Goal: Information Seeking & Learning: Check status

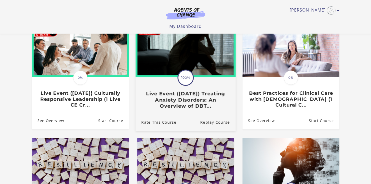
scroll to position [44, 0]
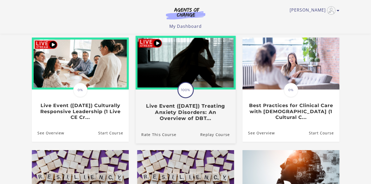
click at [169, 114] on h3 "Live Event (8/22/25) Treating Anxiety Disorders: An Overview of DBT..." at bounding box center [185, 112] width 88 height 18
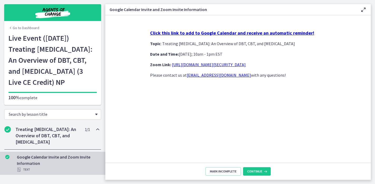
scroll to position [11, 0]
click at [257, 171] on span "Continue" at bounding box center [254, 172] width 15 height 4
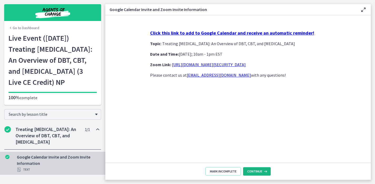
click at [250, 172] on span "Continue" at bounding box center [254, 172] width 15 height 4
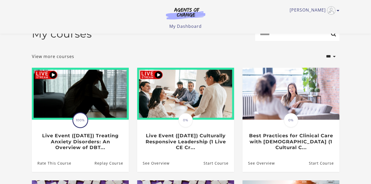
scroll to position [12, 0]
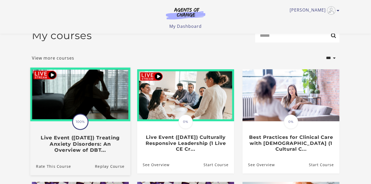
click at [51, 77] on img at bounding box center [80, 95] width 100 height 54
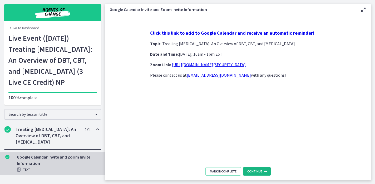
click at [253, 172] on span "Continue" at bounding box center [254, 172] width 15 height 4
drag, startPoint x: 253, startPoint y: 172, endPoint x: 243, endPoint y: 205, distance: 34.6
click at [255, 170] on span "Continue" at bounding box center [254, 172] width 15 height 4
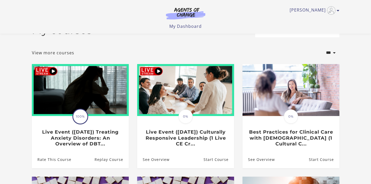
scroll to position [18, 0]
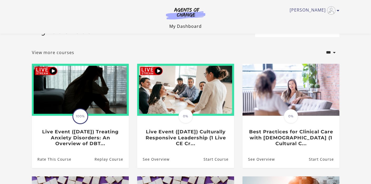
click at [195, 26] on link "My Dashboard" at bounding box center [185, 26] width 32 height 6
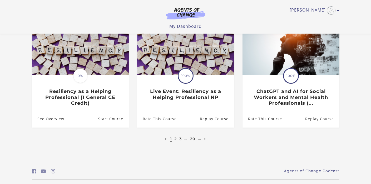
scroll to position [172, 0]
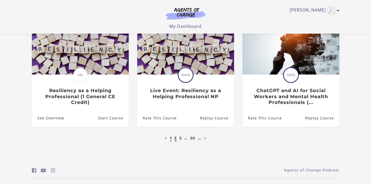
click at [176, 141] on link "2" at bounding box center [175, 138] width 2 height 5
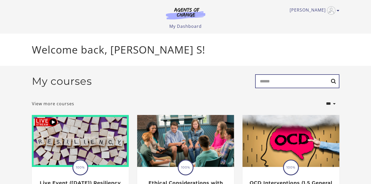
click at [300, 80] on input "Search" at bounding box center [297, 81] width 84 height 14
type input "*"
click at [317, 11] on link "[PERSON_NAME]" at bounding box center [312, 10] width 47 height 8
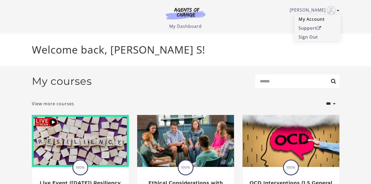
click at [315, 20] on link "My Account" at bounding box center [317, 19] width 46 height 9
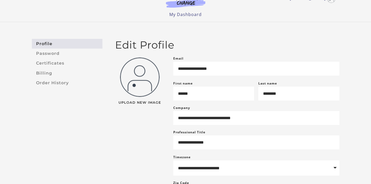
scroll to position [12, 0]
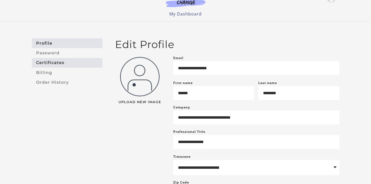
click at [54, 63] on link "Certificates" at bounding box center [67, 63] width 71 height 10
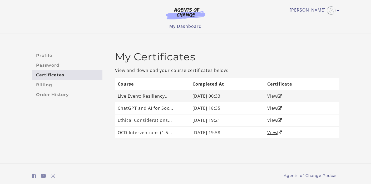
click at [270, 98] on link "View" at bounding box center [274, 96] width 15 height 6
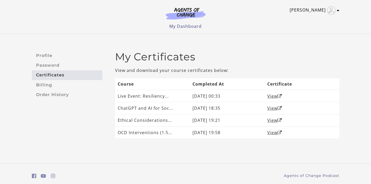
click at [313, 11] on link "[PERSON_NAME]" at bounding box center [312, 10] width 47 height 8
click at [261, 19] on div "Crista S My Account Support Sign Out Toggle menu Menu My Dashboard My Account S…" at bounding box center [185, 14] width 307 height 29
click at [188, 28] on link "My Dashboard" at bounding box center [185, 26] width 32 height 6
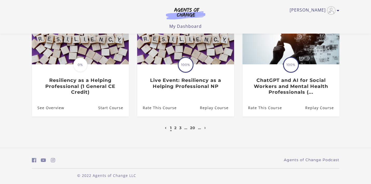
scroll to position [186, 0]
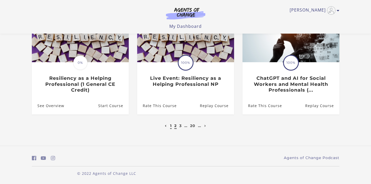
click at [176, 127] on link "2" at bounding box center [175, 126] width 2 height 5
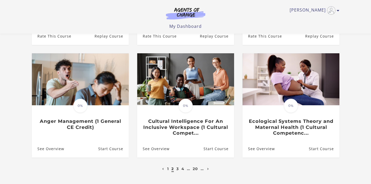
scroll to position [142, 0]
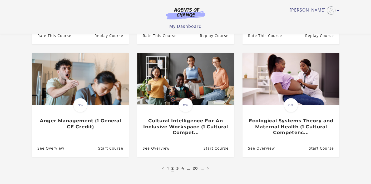
click at [173, 171] on link "2" at bounding box center [172, 168] width 2 height 5
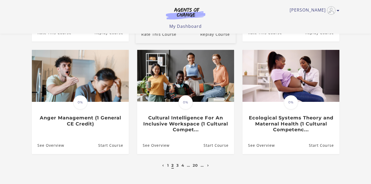
scroll to position [149, 0]
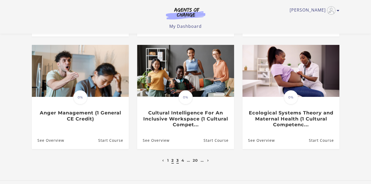
click at [178, 162] on link "3" at bounding box center [177, 160] width 2 height 5
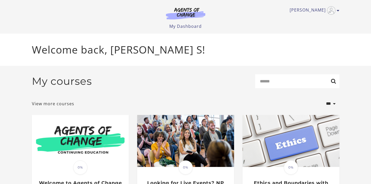
click at [201, 45] on p "Welcome back, [PERSON_NAME] S!" at bounding box center [185, 50] width 307 height 16
